Goal: Information Seeking & Learning: Find specific page/section

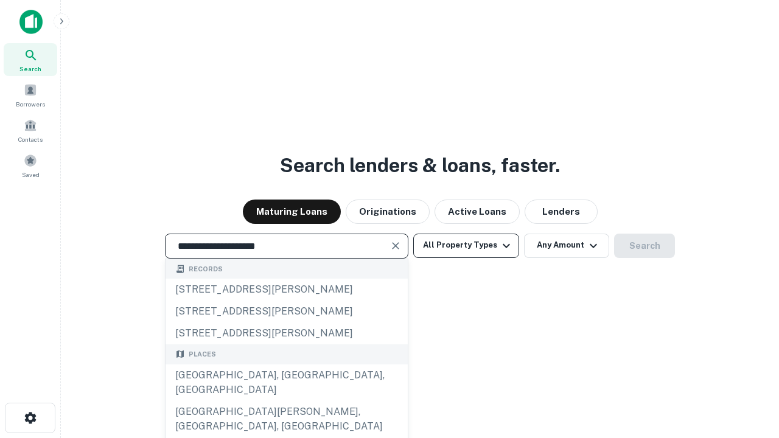
click at [286, 401] on div "[GEOGRAPHIC_DATA], [GEOGRAPHIC_DATA], [GEOGRAPHIC_DATA]" at bounding box center [286, 382] width 242 height 36
type input "**********"
click at [466, 245] on button "All Property Types" at bounding box center [466, 246] width 106 height 24
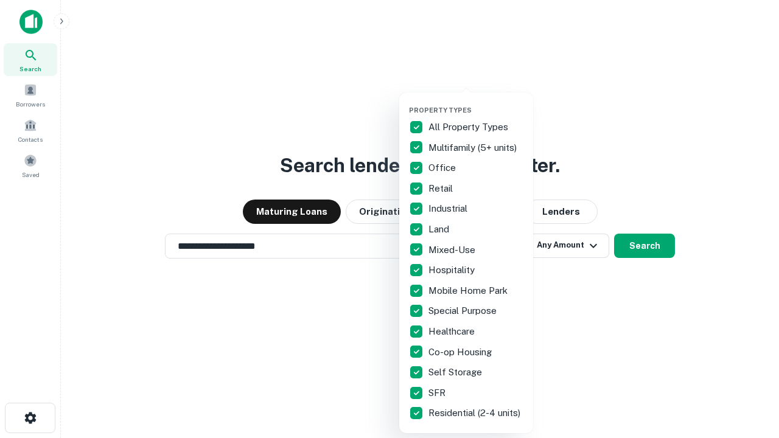
click at [476, 102] on button "button" at bounding box center [476, 102] width 134 height 1
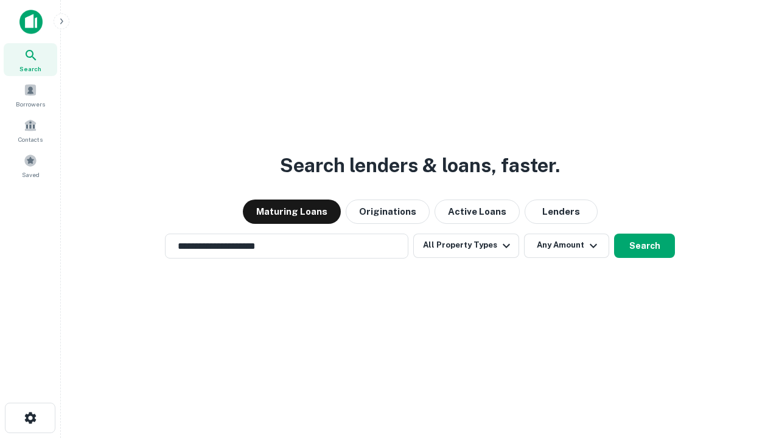
scroll to position [7, 147]
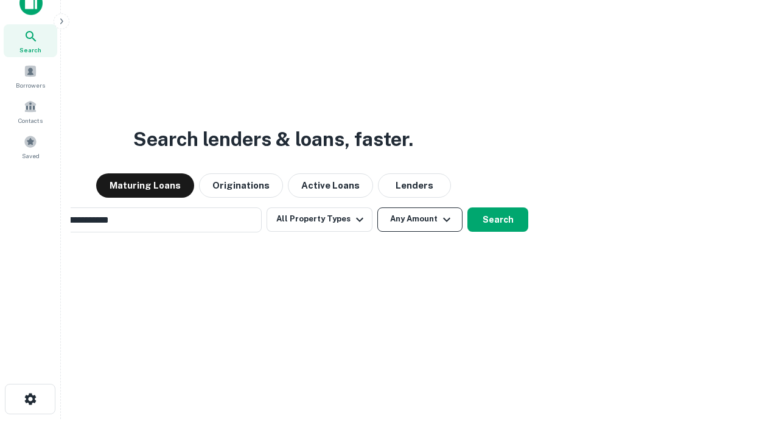
click at [377, 207] on button "Any Amount" at bounding box center [419, 219] width 85 height 24
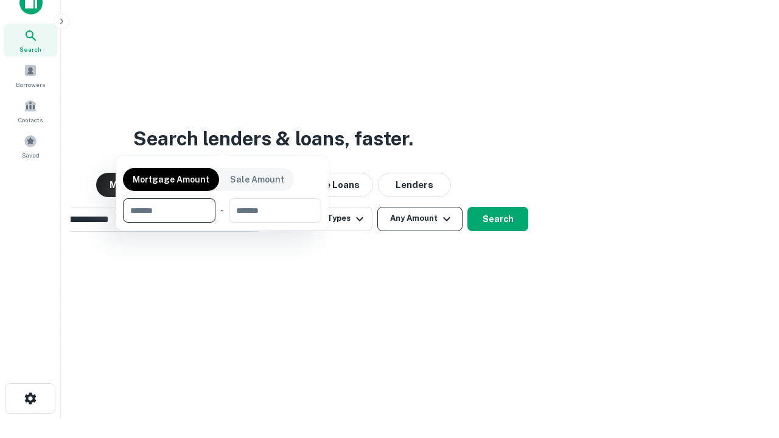
scroll to position [88, 344]
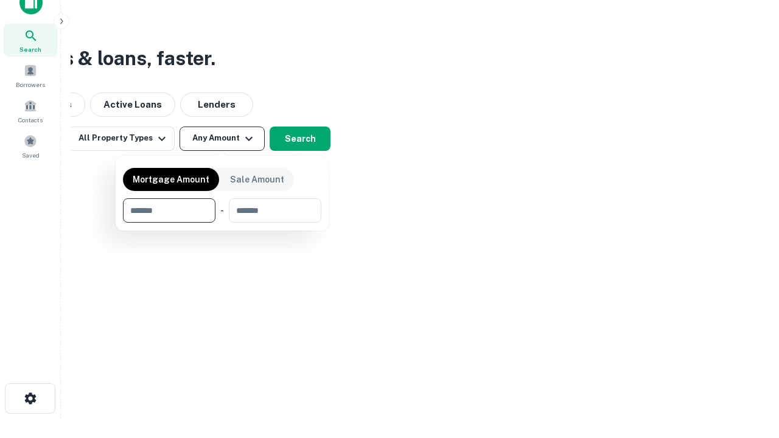
type input "*******"
click at [222, 223] on button "button" at bounding box center [222, 223] width 198 height 1
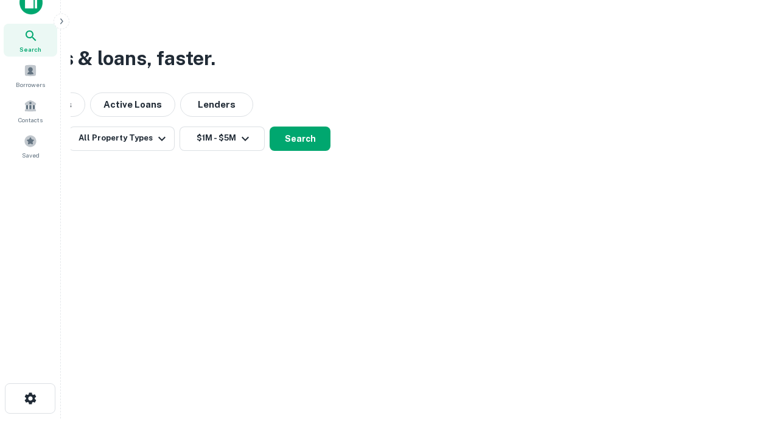
scroll to position [7, 224]
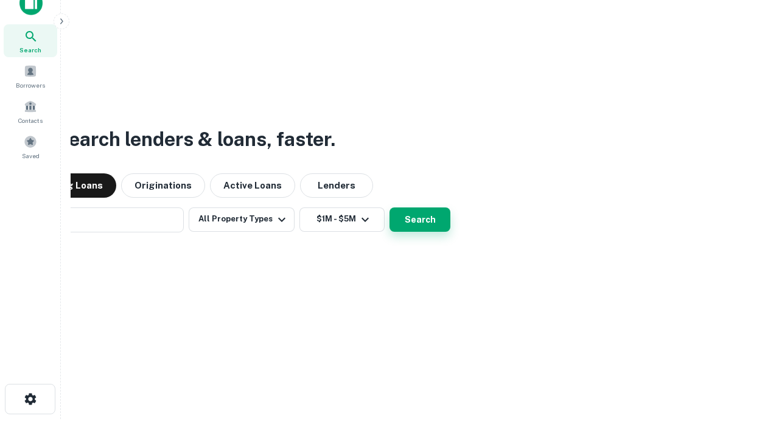
click at [389, 207] on button "Search" at bounding box center [419, 219] width 61 height 24
